Goal: Find contact information: Find contact information

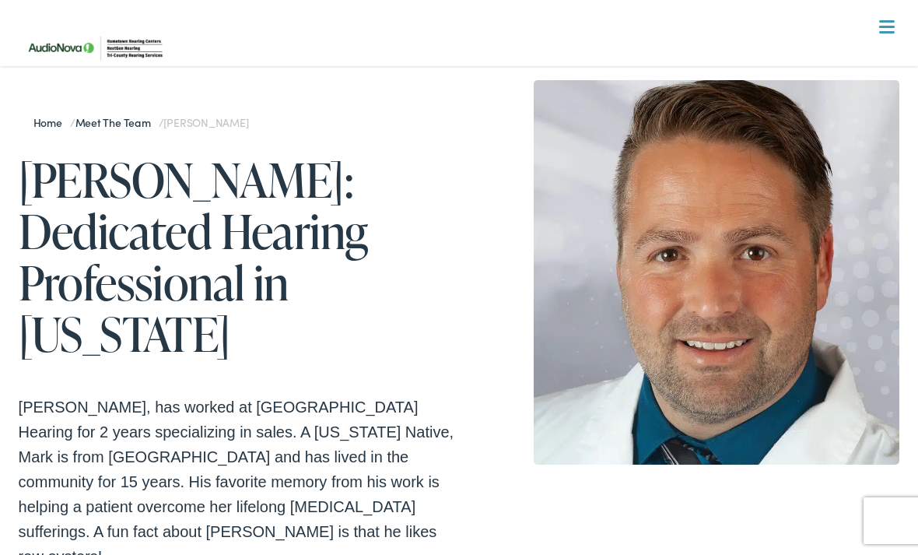
scroll to position [51, 0]
click at [290, 501] on div "Home / Meet the Team / Mark Silver Mark Silver: Dedicated Hearing Professional …" at bounding box center [459, 333] width 918 height 660
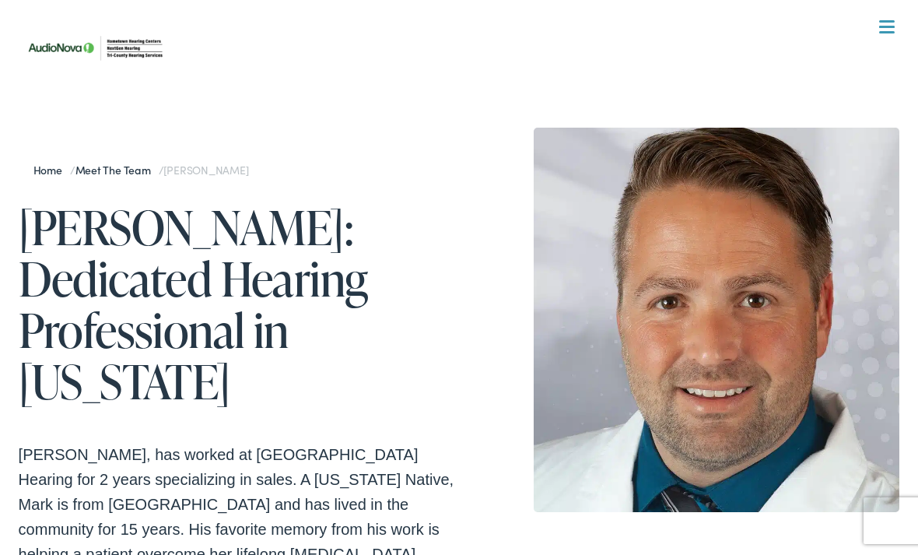
scroll to position [0, 0]
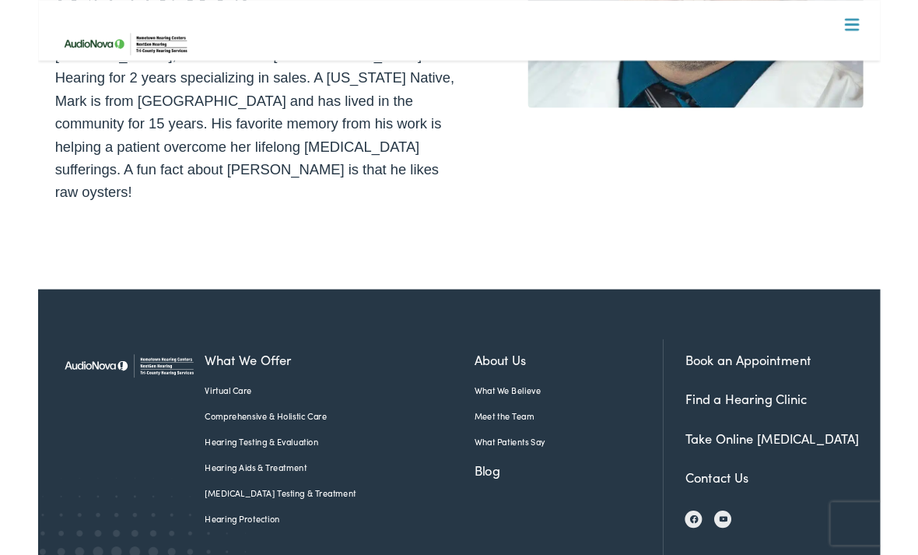
scroll to position [402, 0]
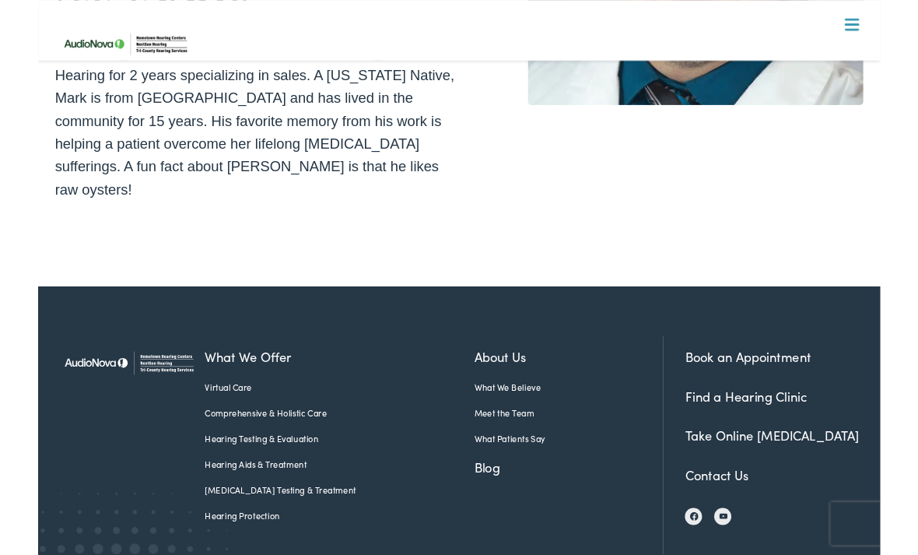
click at [735, 508] on link "Contact Us" at bounding box center [739, 517] width 69 height 19
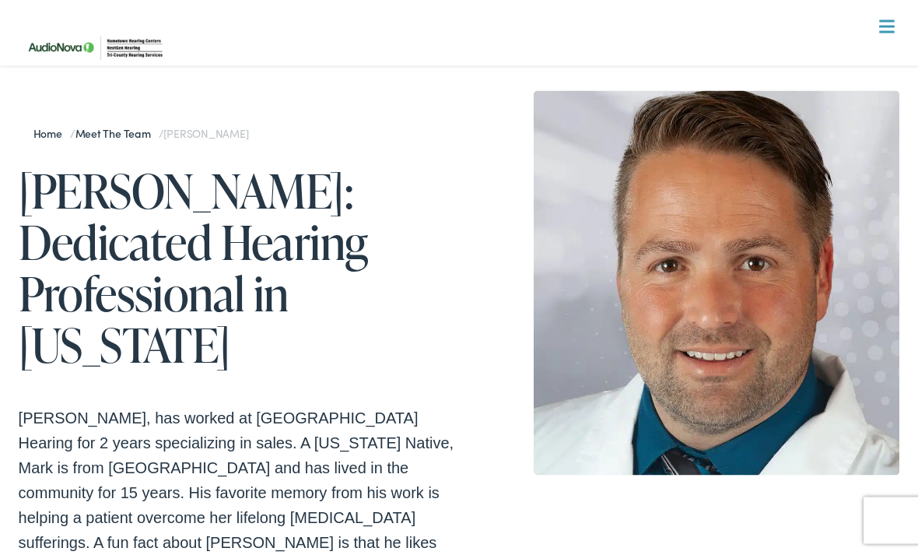
scroll to position [0, 0]
